Goal: Task Accomplishment & Management: Use online tool/utility

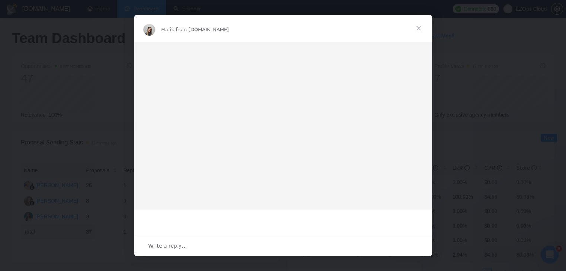
click at [419, 30] on span "Close" at bounding box center [418, 28] width 27 height 27
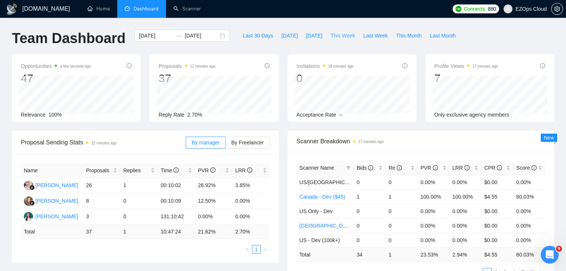
click at [346, 41] on button "This Week" at bounding box center [342, 36] width 33 height 12
type input "[DATE]"
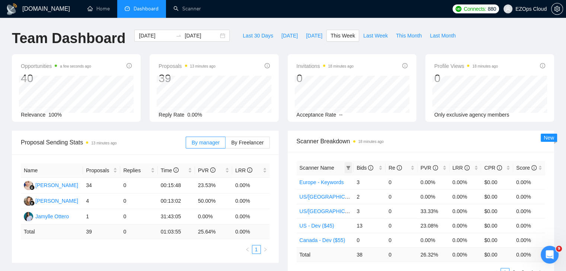
click at [344, 167] on span at bounding box center [347, 167] width 7 height 11
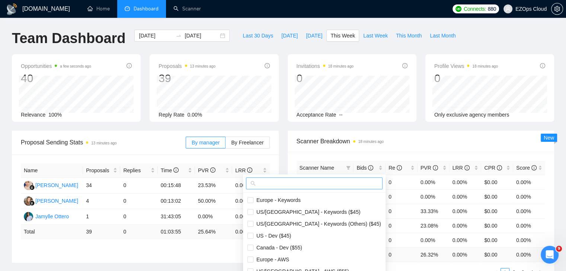
click at [321, 185] on input "text" at bounding box center [317, 184] width 121 height 8
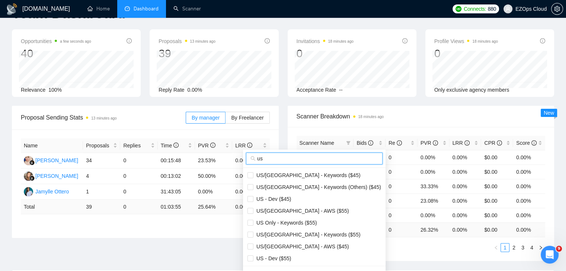
scroll to position [37, 0]
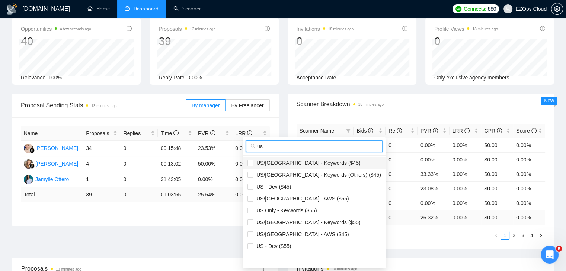
type input "us"
click at [308, 165] on span "US/[GEOGRAPHIC_DATA] - Keywords ($45)" at bounding box center [306, 163] width 107 height 6
checkbox input "true"
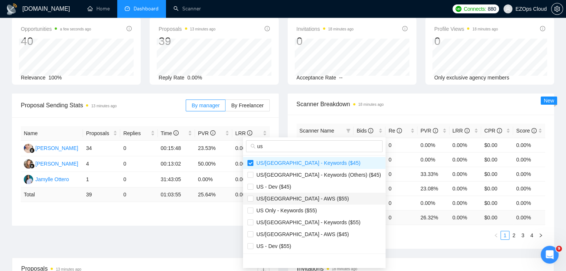
click at [305, 197] on span "US/[GEOGRAPHIC_DATA] - AWS ($55)" at bounding box center [301, 199] width 96 height 6
checkbox input "true"
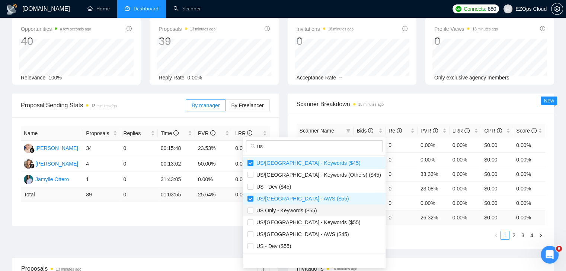
click at [306, 212] on span "US Only - Keywords ($55)" at bounding box center [285, 211] width 64 height 6
checkbox input "true"
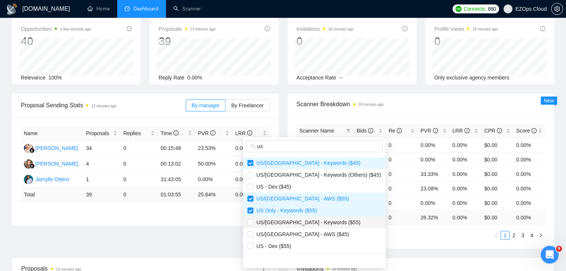
click at [310, 222] on span "US/[GEOGRAPHIC_DATA] - Keywords ($55)" at bounding box center [306, 223] width 107 height 6
checkbox input "true"
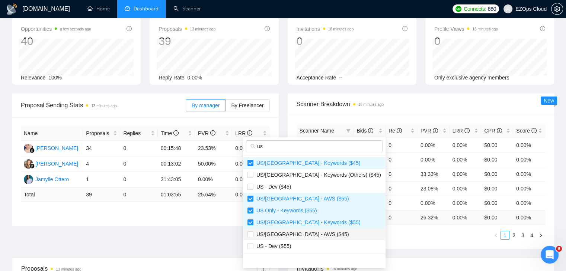
click at [312, 233] on span "US/[GEOGRAPHIC_DATA] - AWS ($45)" at bounding box center [313, 235] width 133 height 8
checkbox input "true"
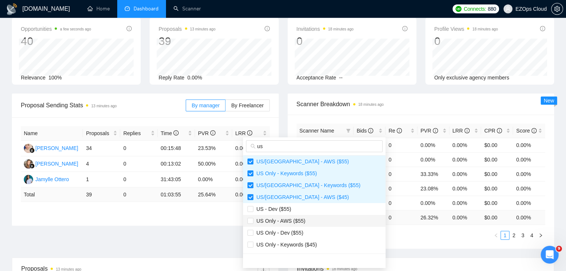
click at [307, 222] on span "US Only - AWS ($55)" at bounding box center [313, 221] width 133 height 8
checkbox input "true"
click at [318, 245] on span "US Only - Keywords ($45)" at bounding box center [313, 245] width 133 height 8
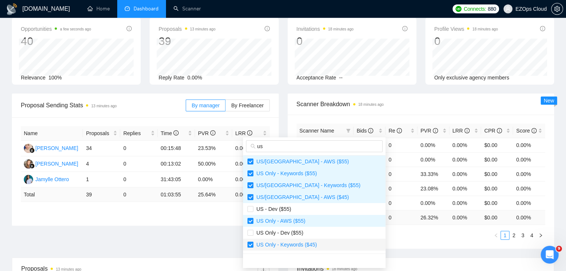
checkbox input "true"
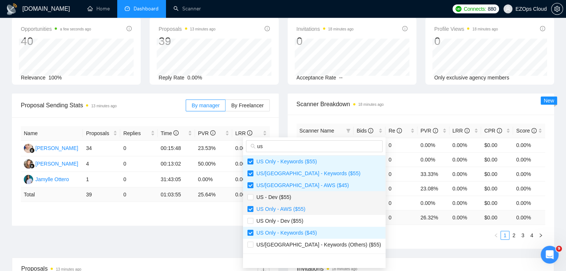
scroll to position [59, 0]
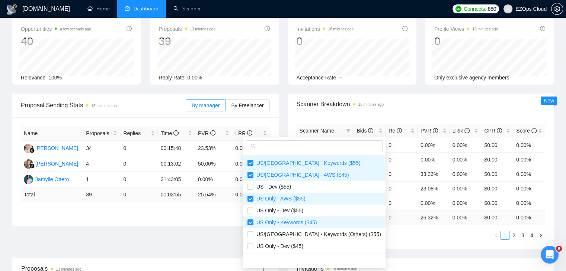
click at [372, 241] on div "Scanner Name Bids Re PVR LRR CPR Score Europe - Keywords 3 0 0.00% 0.00% $0.00 …" at bounding box center [420, 182] width 267 height 134
